Goal: Task Accomplishment & Management: Manage account settings

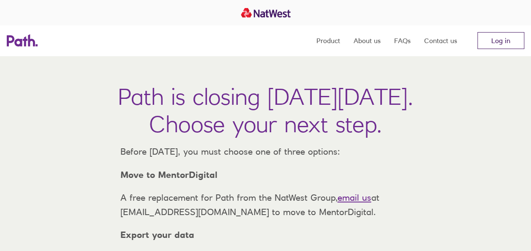
click at [504, 45] on link "Log in" at bounding box center [500, 40] width 47 height 17
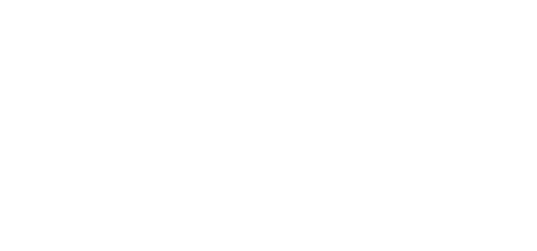
drag, startPoint x: 0, startPoint y: 0, endPoint x: 138, endPoint y: 62, distance: 150.9
click at [138, 62] on div at bounding box center [268, 125] width 537 height 251
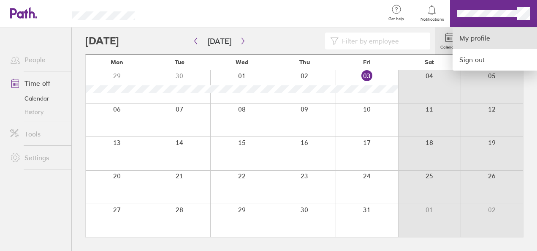
click at [484, 38] on link "My profile" at bounding box center [495, 38] width 84 height 22
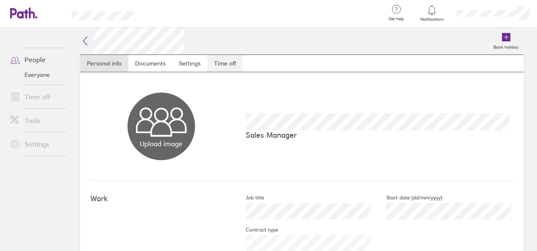
click at [226, 64] on link "Time off" at bounding box center [224, 63] width 35 height 17
